Goal: Task Accomplishment & Management: Use online tool/utility

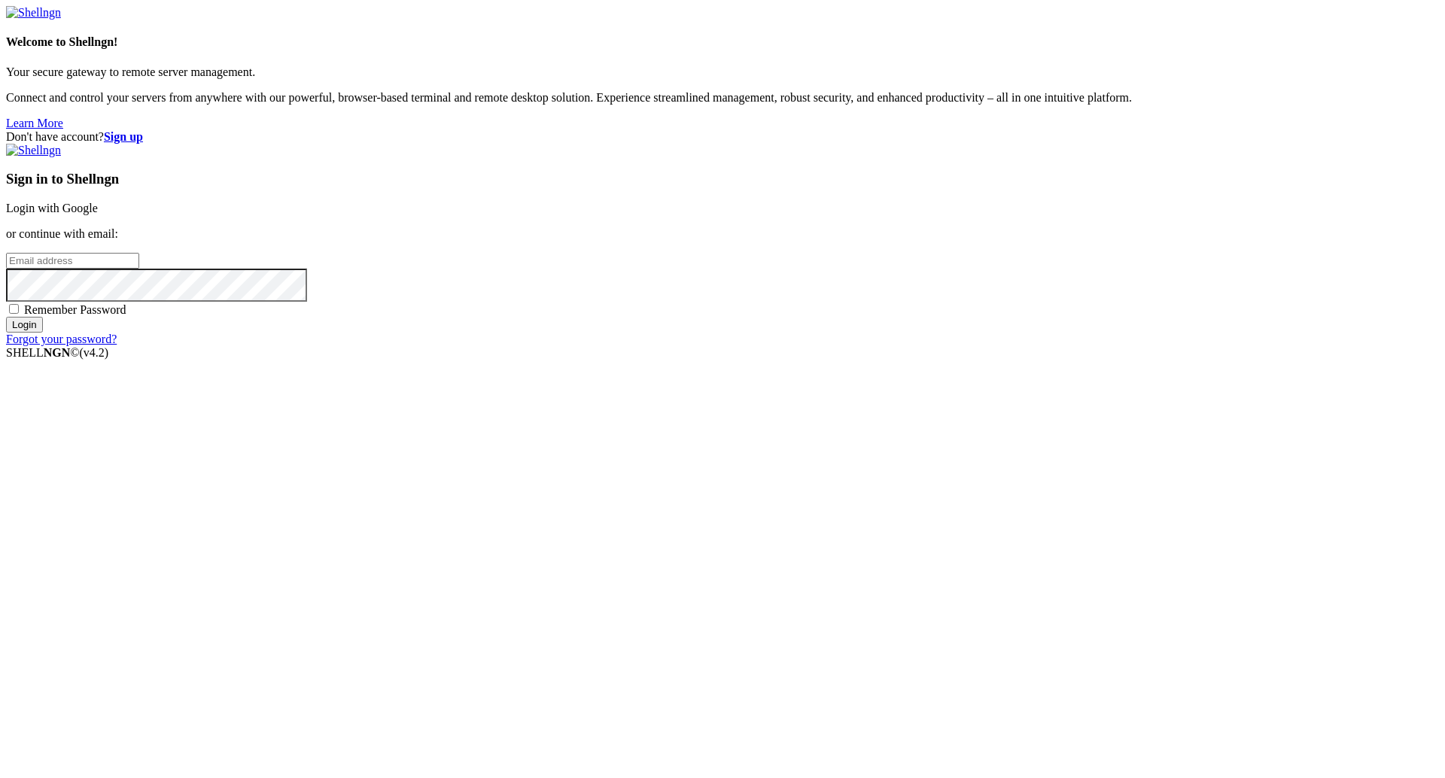
type input "[PERSON_NAME][EMAIL_ADDRESS][DOMAIN_NAME]"
click at [43, 333] on input "Login" at bounding box center [24, 325] width 37 height 16
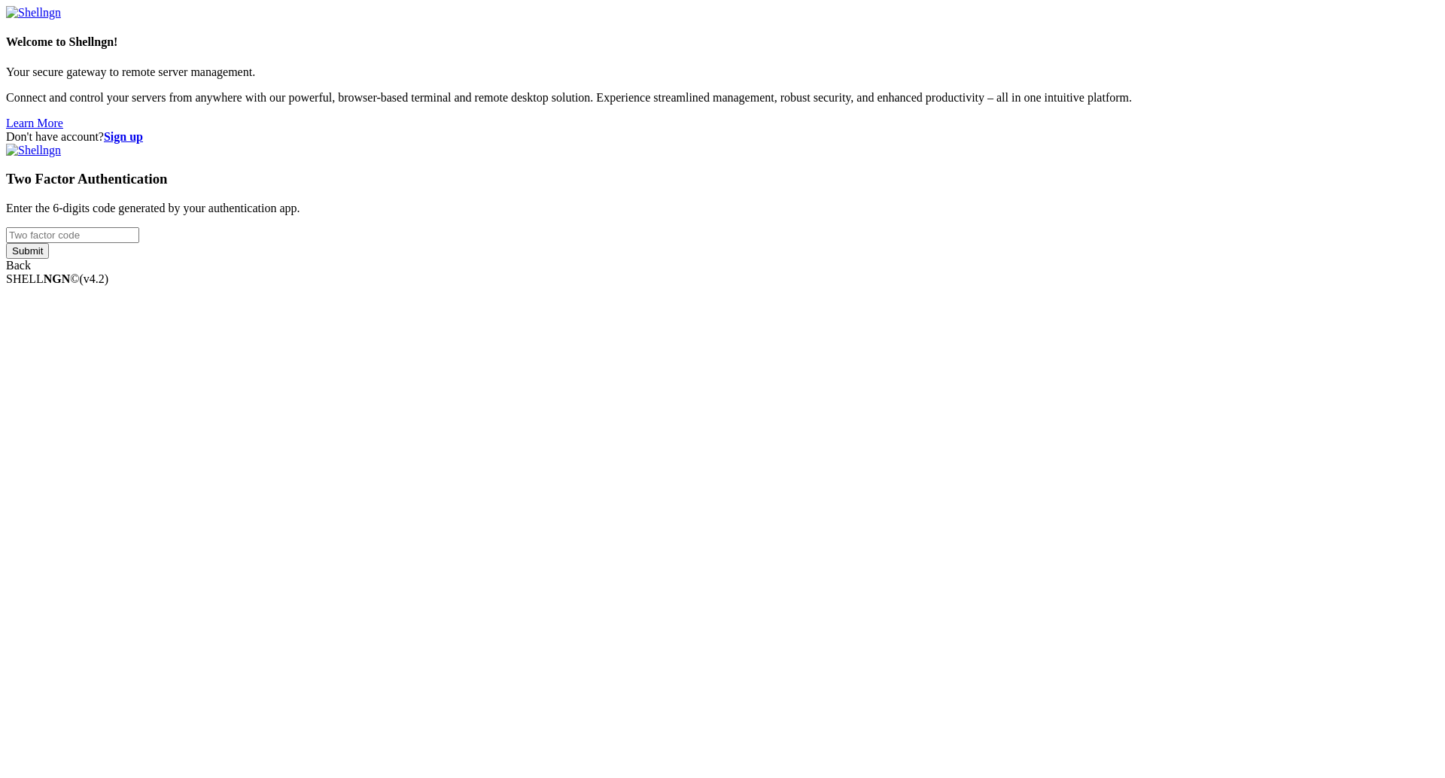
click at [139, 243] on input "number" at bounding box center [72, 235] width 133 height 16
paste input "383698"
type input "383698"
click at [49, 259] on input "Submit" at bounding box center [27, 251] width 43 height 16
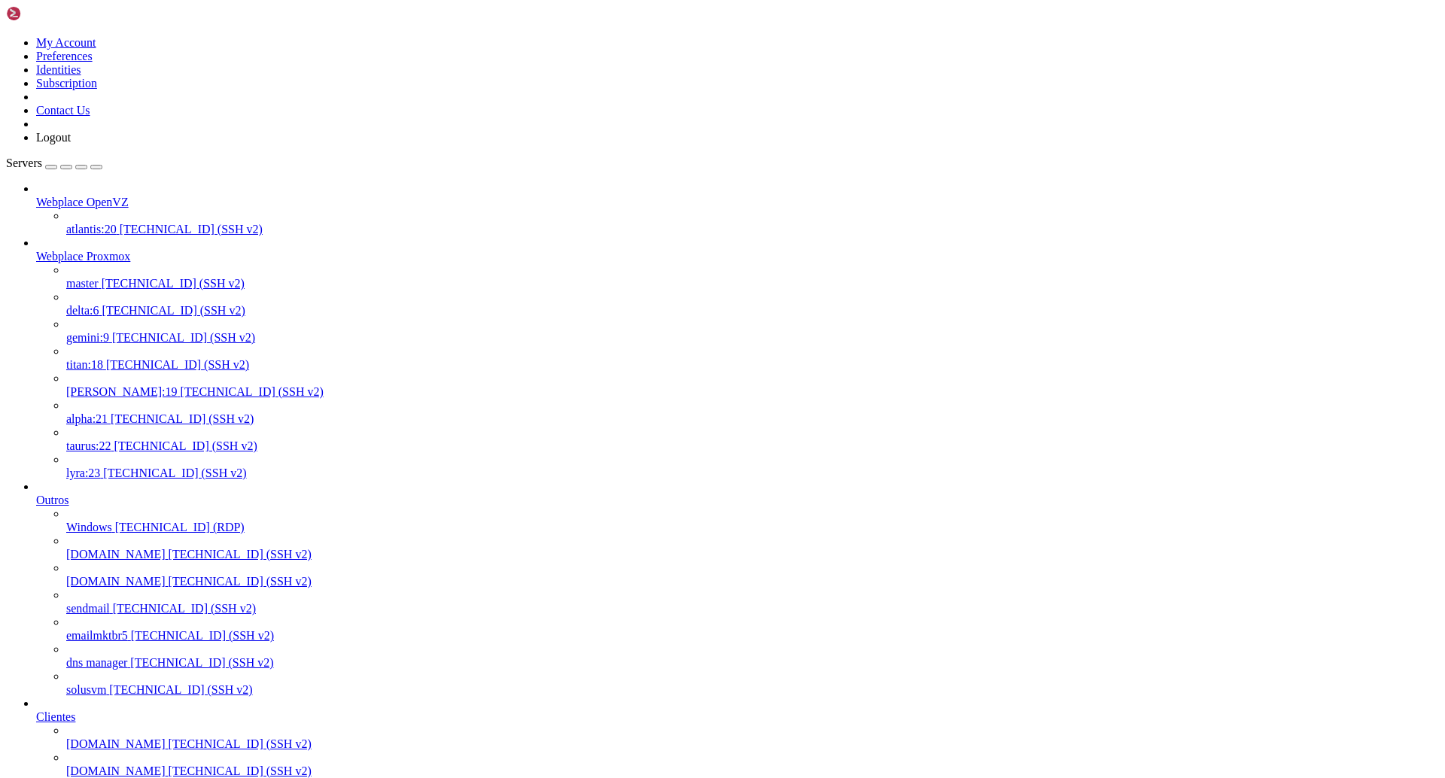
scroll to position [482, 0]
click at [144, 737] on span "[DOMAIN_NAME]" at bounding box center [115, 743] width 99 height 13
